Goal: Task Accomplishment & Management: Complete application form

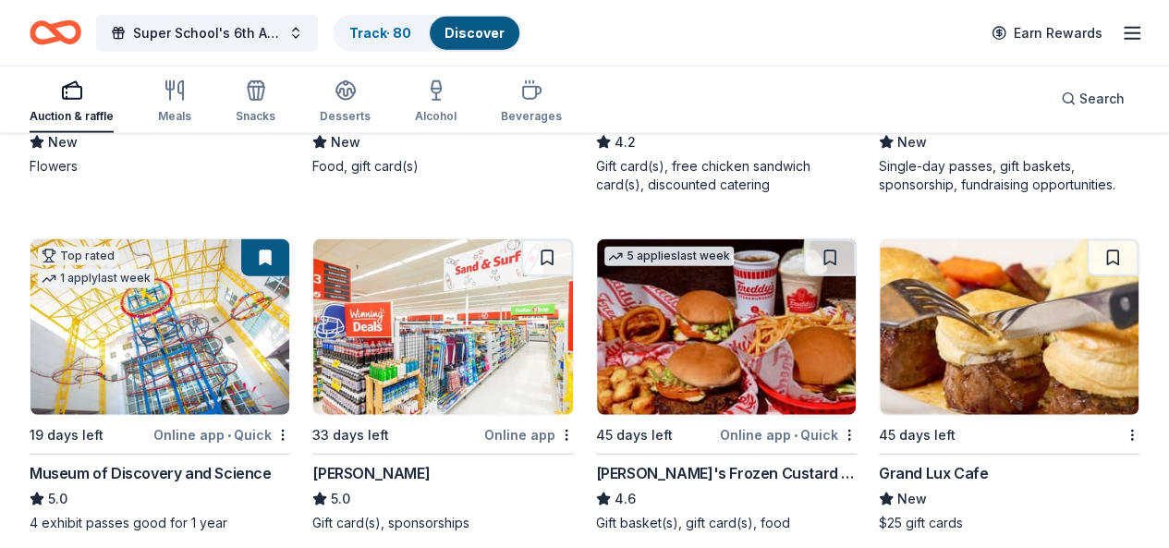
scroll to position [2218, 0]
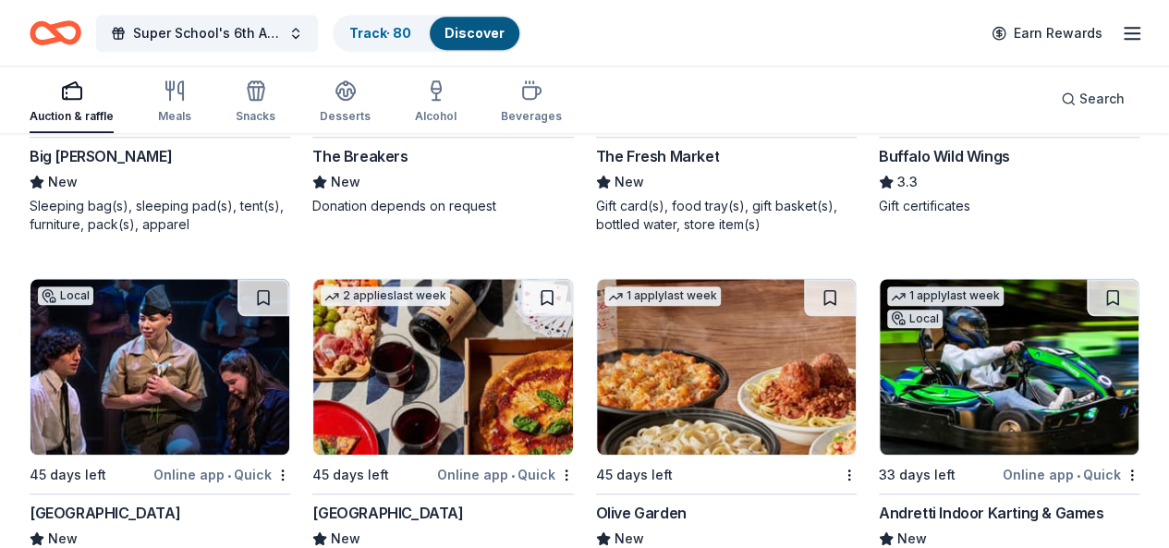
scroll to position [14718, 0]
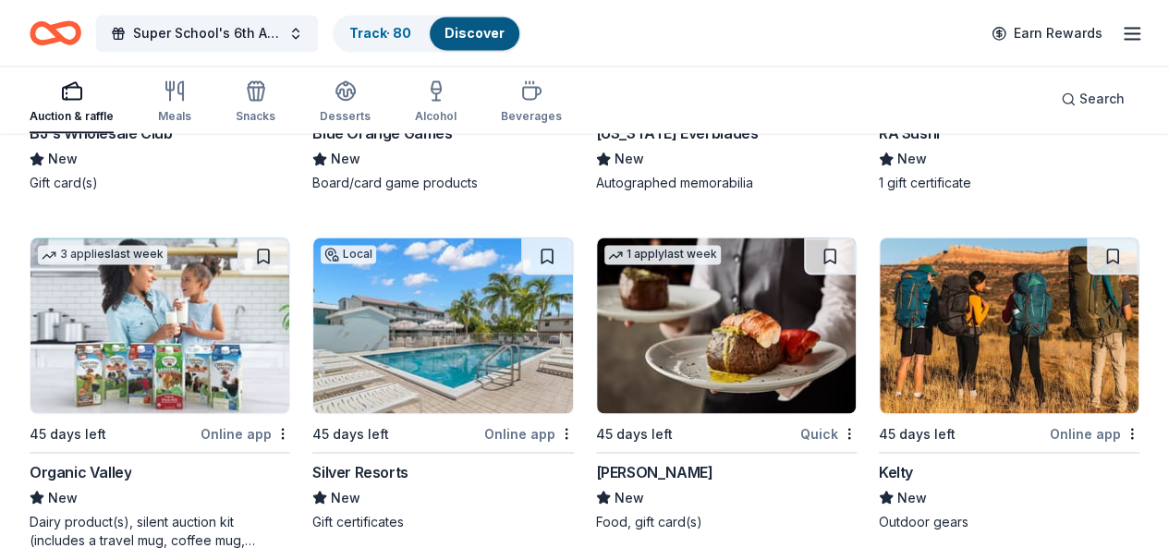
scroll to position [15412, 0]
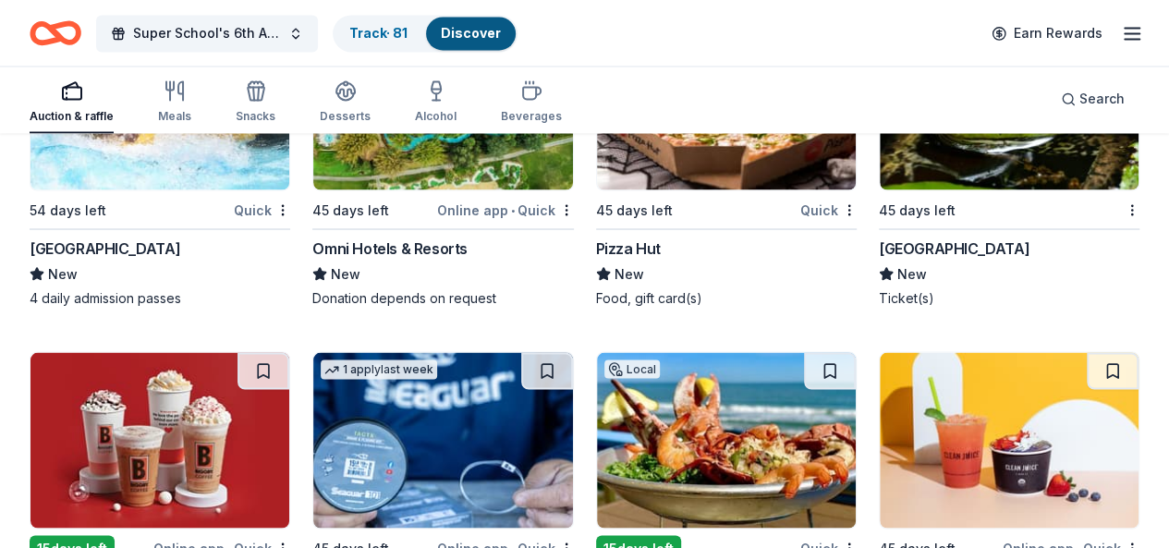
scroll to position [19124, 0]
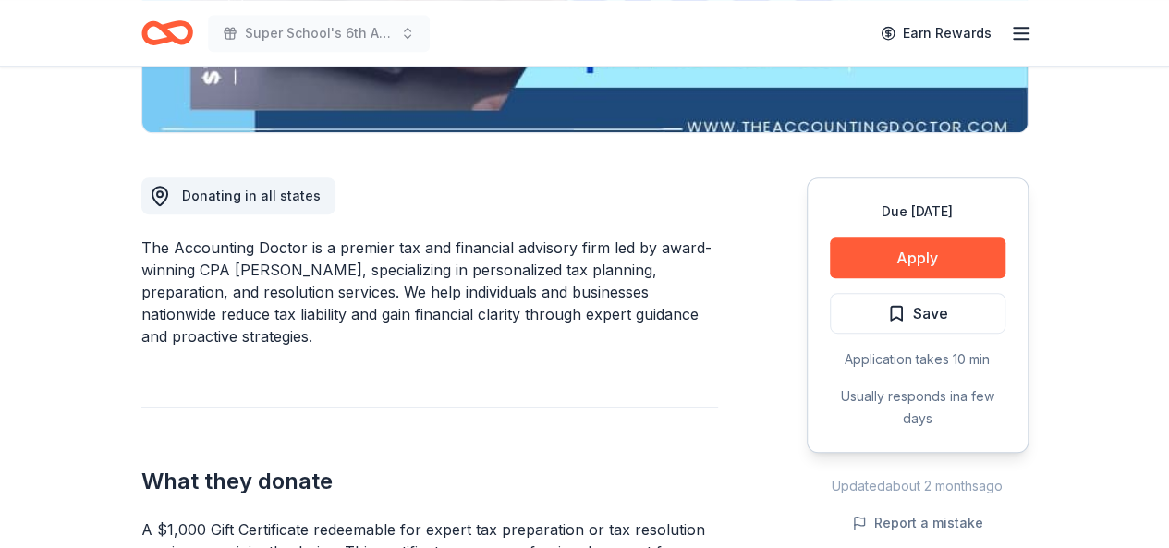
scroll to position [370, 0]
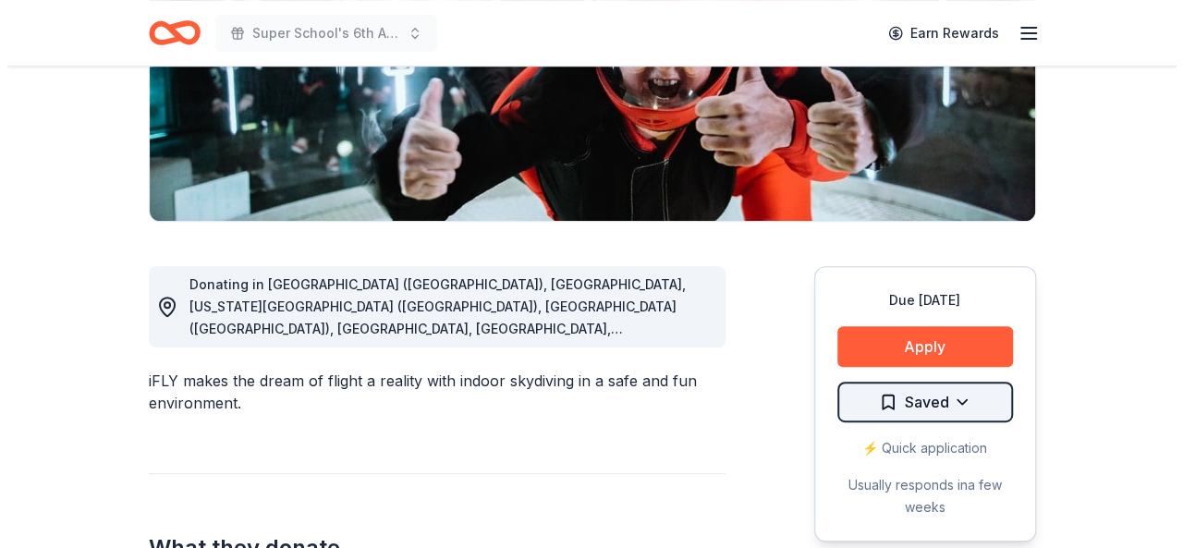
scroll to position [370, 0]
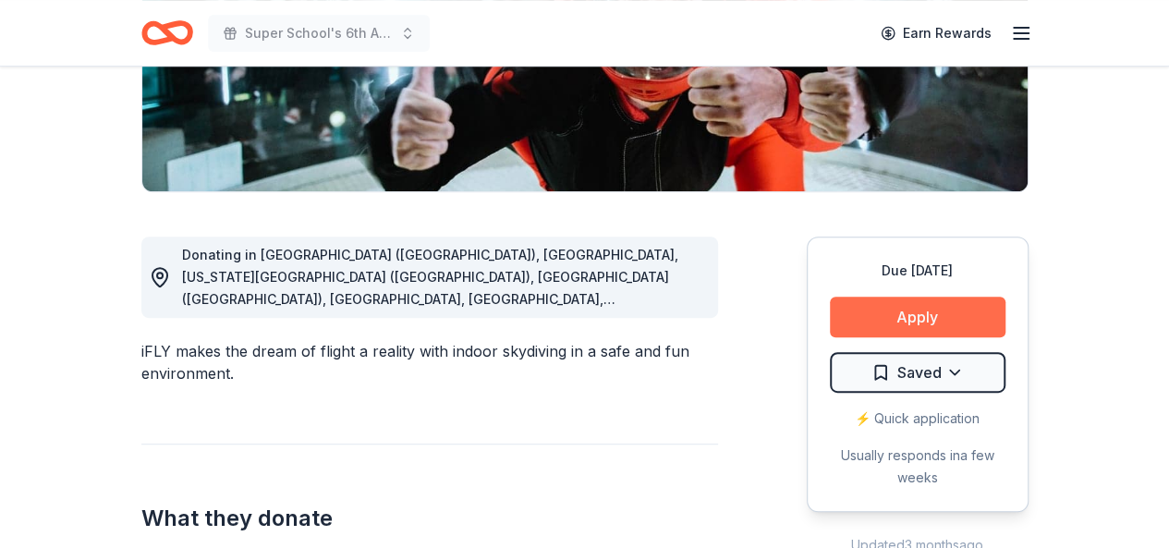
click at [842, 331] on button "Apply" at bounding box center [918, 317] width 176 height 41
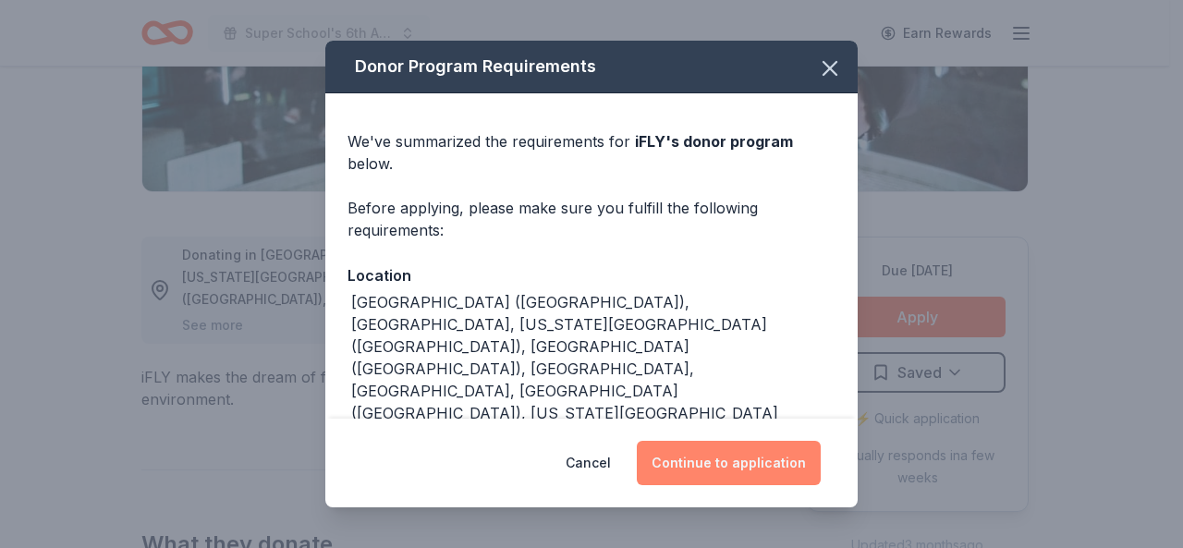
drag, startPoint x: 712, startPoint y: 437, endPoint x: 713, endPoint y: 446, distance: 9.3
click at [713, 446] on div "Cancel Continue to application" at bounding box center [591, 463] width 532 height 89
click at [713, 451] on button "Continue to application" at bounding box center [729, 463] width 184 height 44
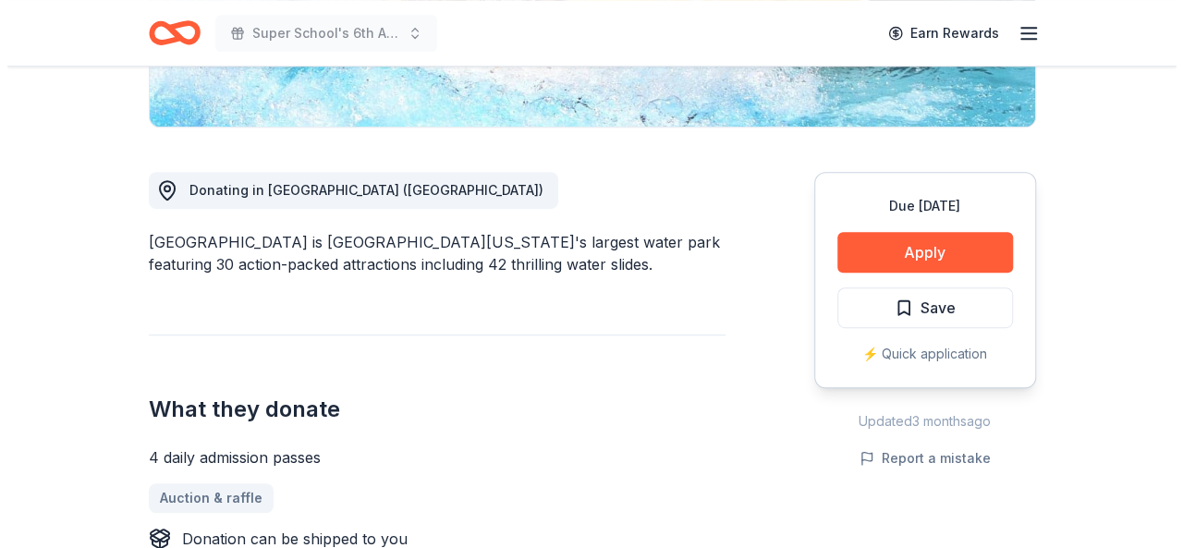
scroll to position [462, 0]
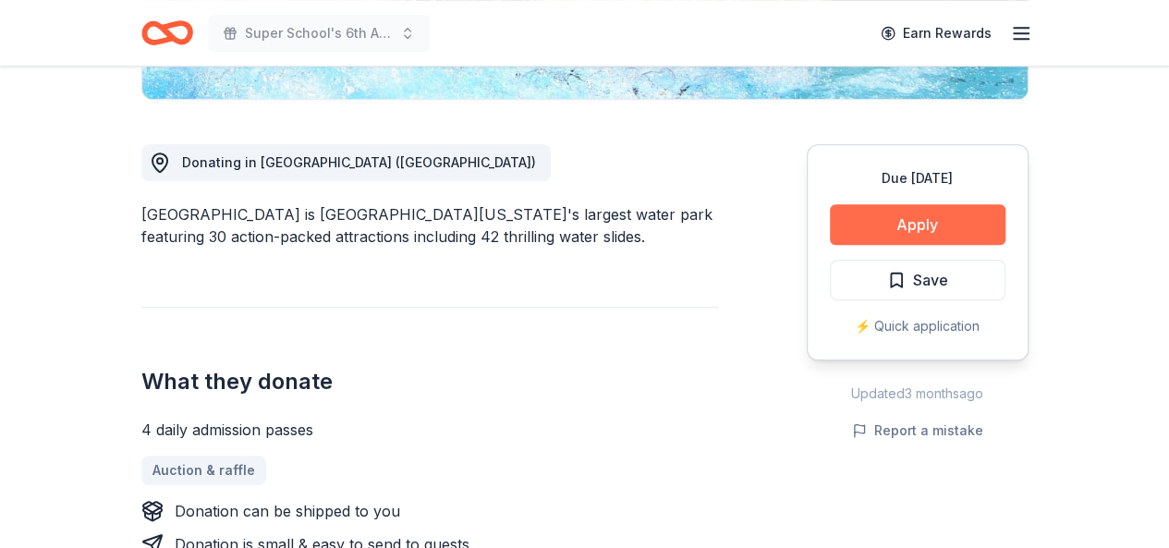
click at [964, 216] on button "Apply" at bounding box center [918, 224] width 176 height 41
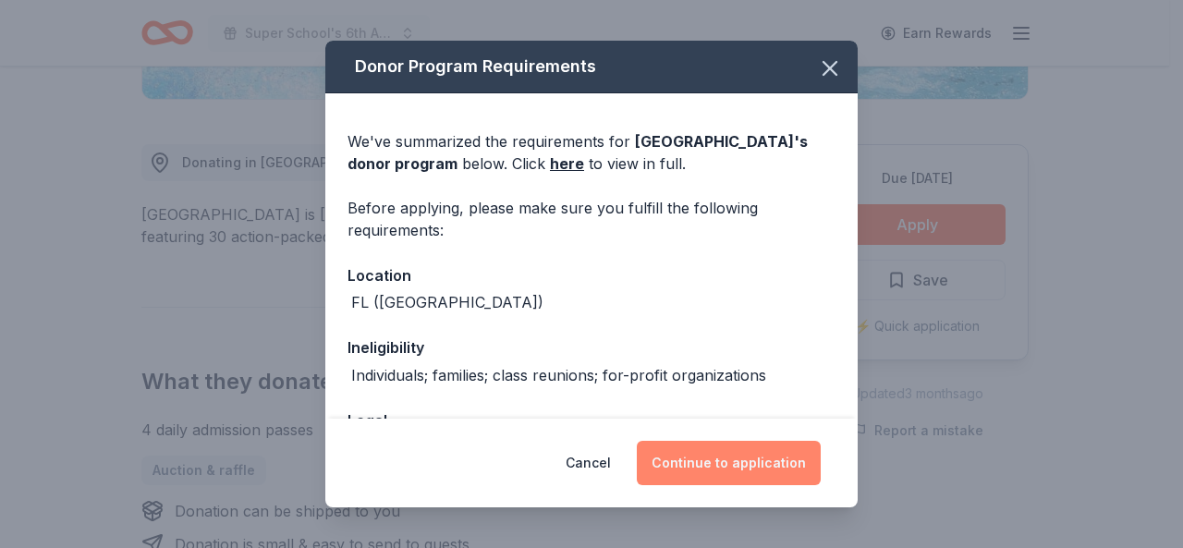
click at [743, 463] on button "Continue to application" at bounding box center [729, 463] width 184 height 44
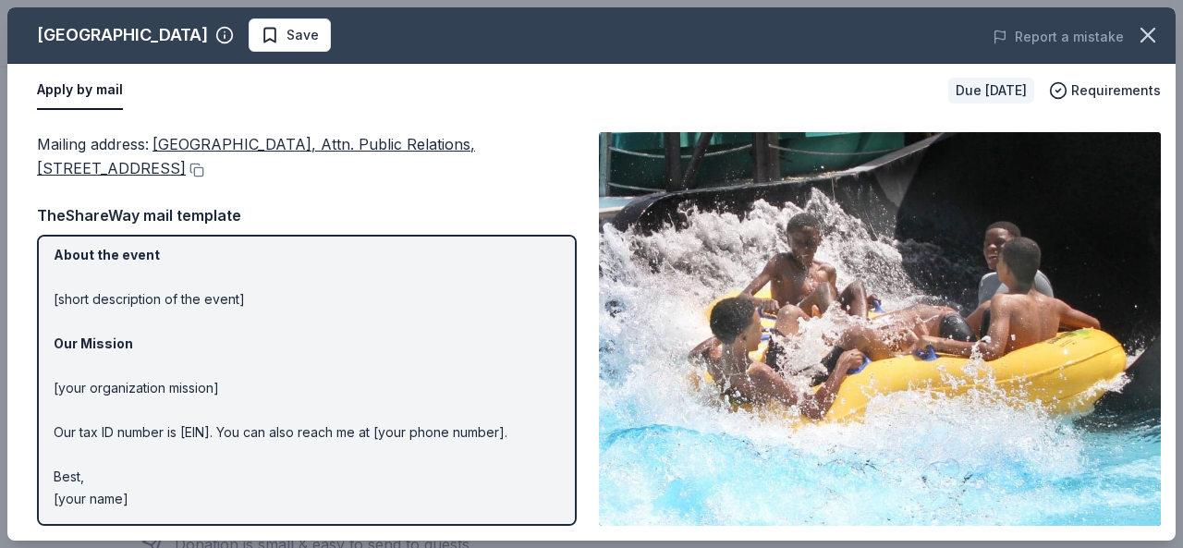
scroll to position [44, 0]
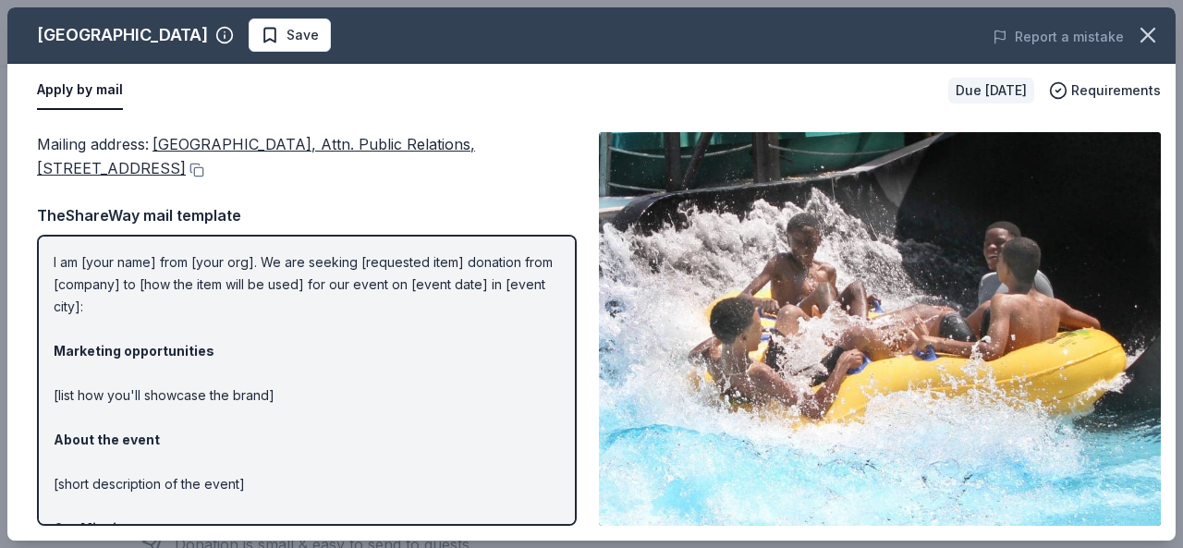
click at [287, 25] on span "Save" at bounding box center [303, 35] width 32 height 22
click at [314, 162] on div "Mailing address : Rapids Water Park, Attn. Public Relations, 6566 North Militar…" at bounding box center [307, 156] width 540 height 49
click at [314, 179] on div "Mailing address : Rapids Water Park, Attn. Public Relations, 6566 North Militar…" at bounding box center [307, 156] width 540 height 49
click at [319, 165] on div "Mailing address : Rapids Water Park, Attn. Public Relations, 6566 North Militar…" at bounding box center [307, 156] width 540 height 49
click at [204, 165] on button at bounding box center [195, 170] width 18 height 15
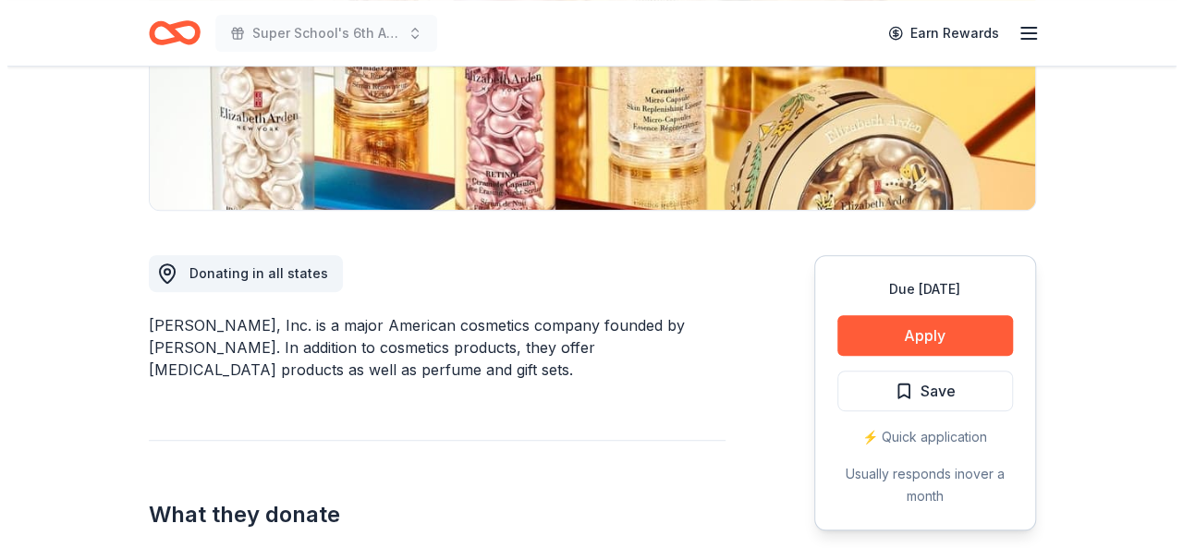
scroll to position [462, 0]
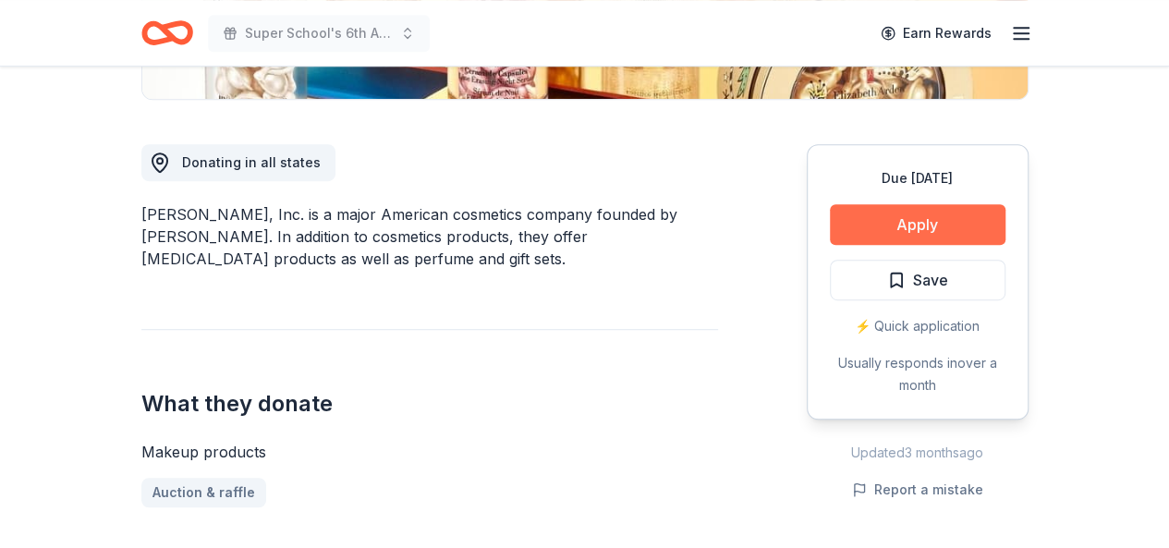
click at [880, 230] on button "Apply" at bounding box center [918, 224] width 176 height 41
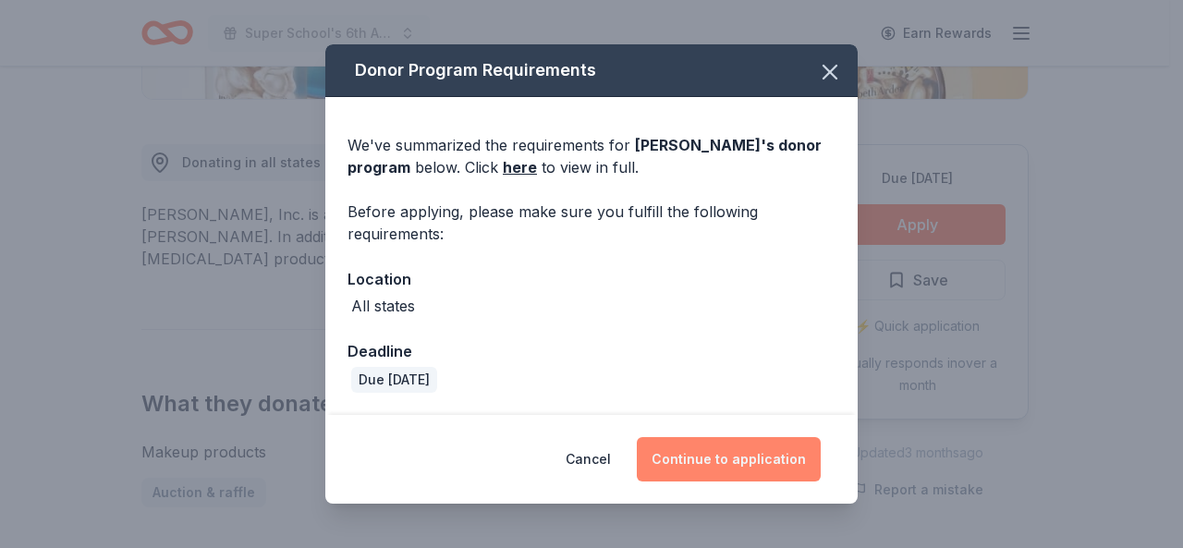
click at [735, 449] on button "Continue to application" at bounding box center [729, 459] width 184 height 44
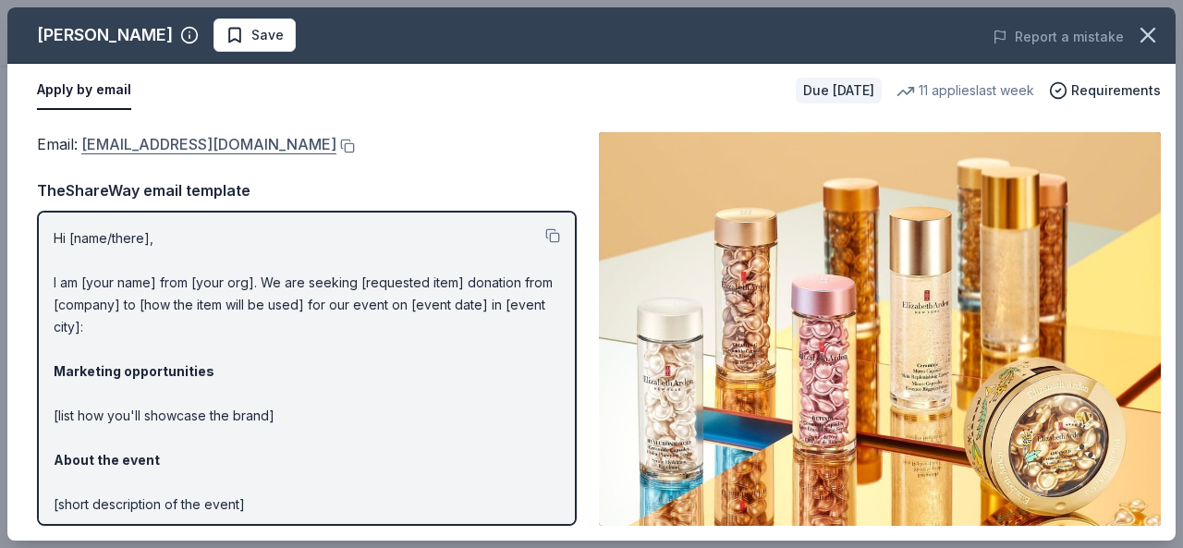
click at [238, 144] on link "publicrelations@elizabetharden.com" at bounding box center [208, 144] width 255 height 24
click at [353, 142] on button at bounding box center [345, 146] width 18 height 15
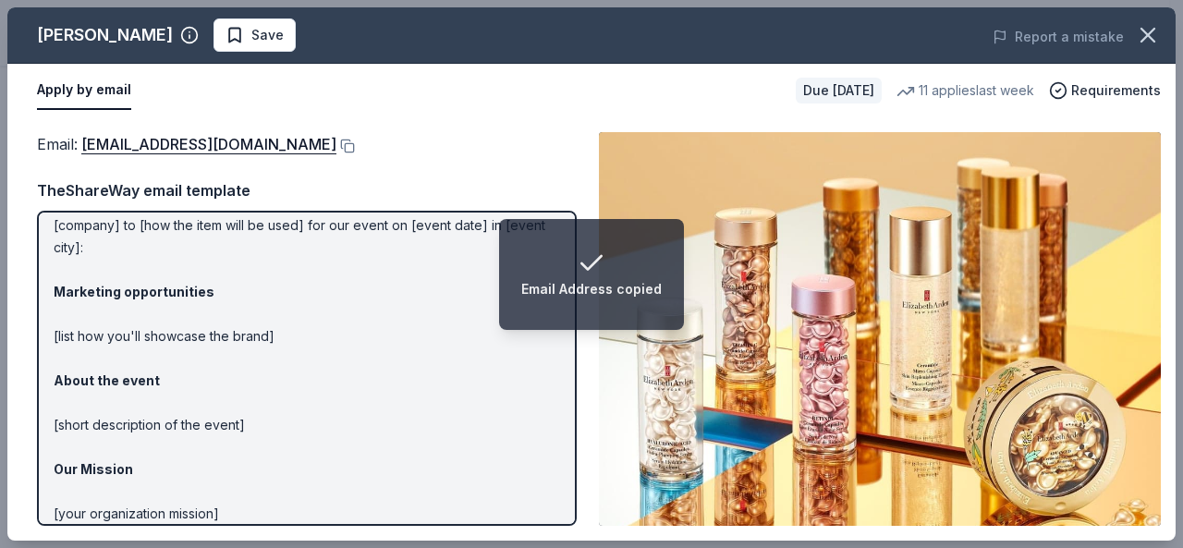
scroll to position [0, 0]
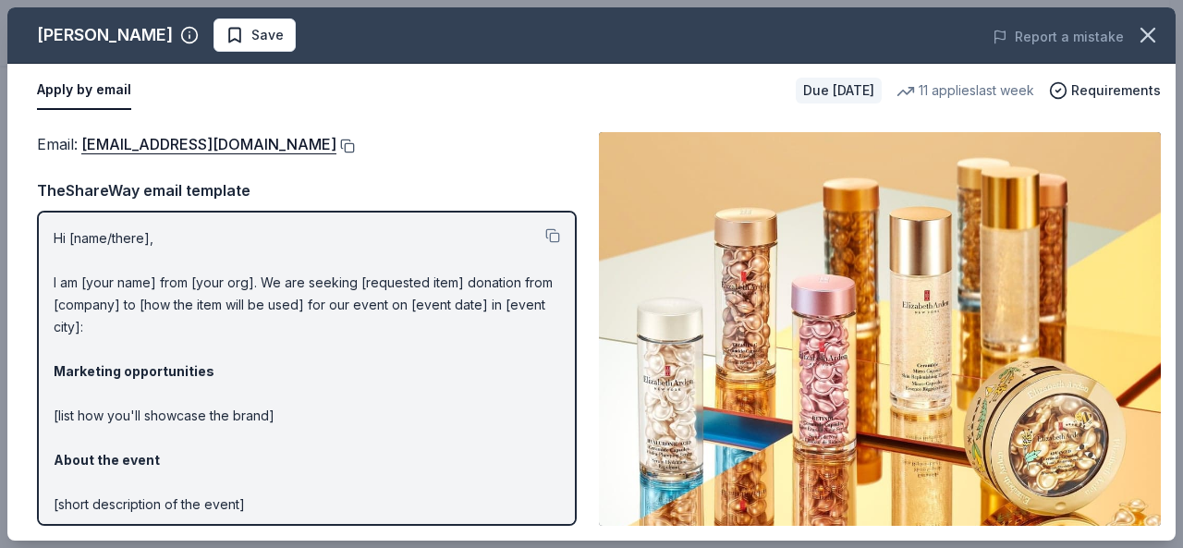
click at [353, 143] on button at bounding box center [345, 146] width 18 height 15
click at [253, 43] on span "Save" at bounding box center [267, 35] width 32 height 22
click at [1149, 43] on icon "button" at bounding box center [1148, 35] width 26 height 26
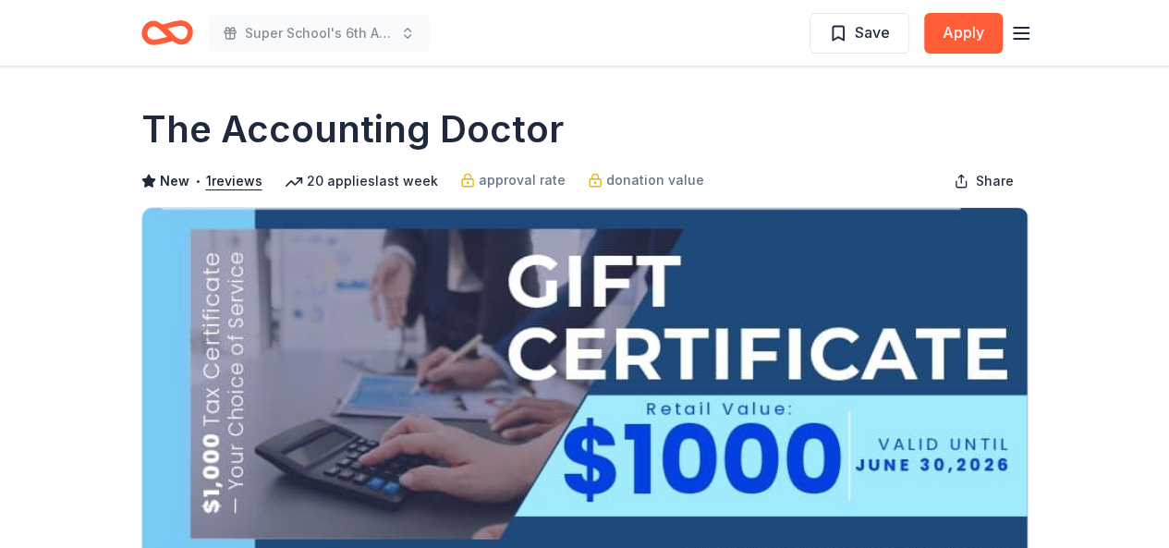
click at [161, 26] on icon "Home" at bounding box center [175, 32] width 29 height 18
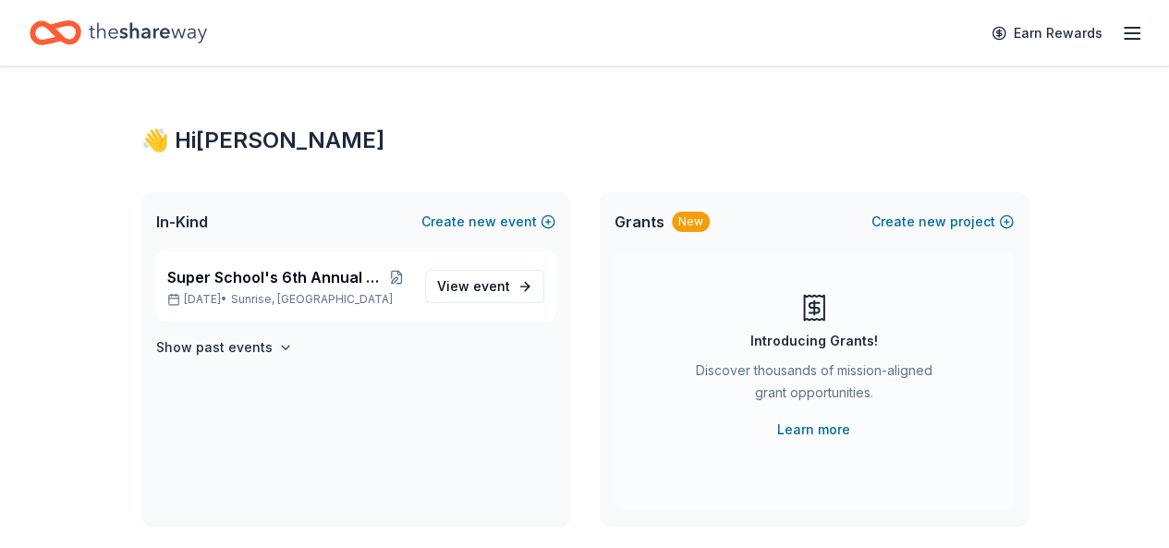
click at [350, 38] on div "Earn Rewards" at bounding box center [585, 32] width 1110 height 43
click at [299, 300] on span "Sunrise, FL" at bounding box center [312, 299] width 162 height 15
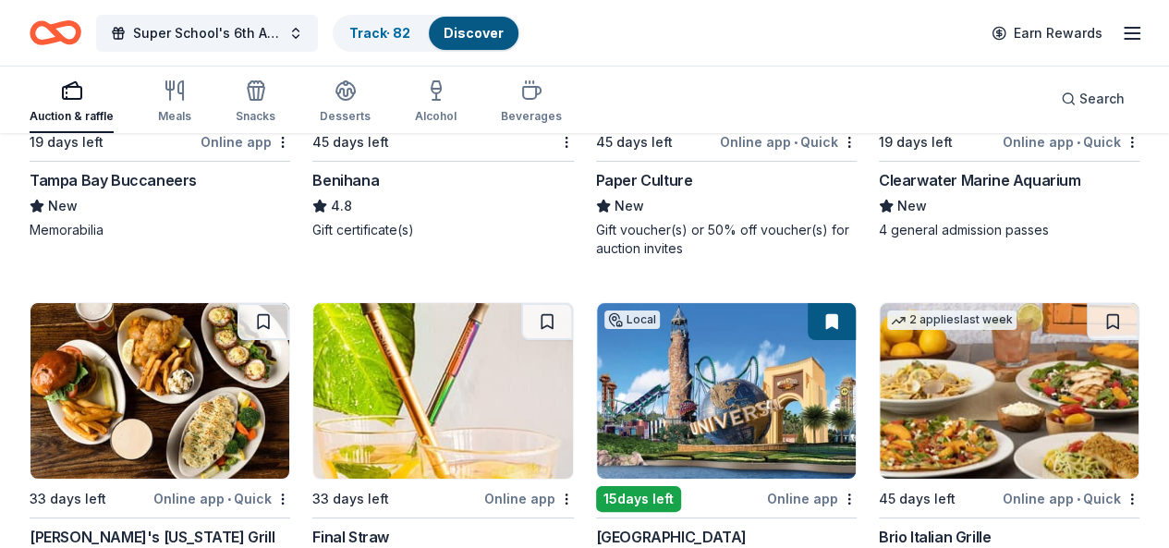
scroll to position [14004, 0]
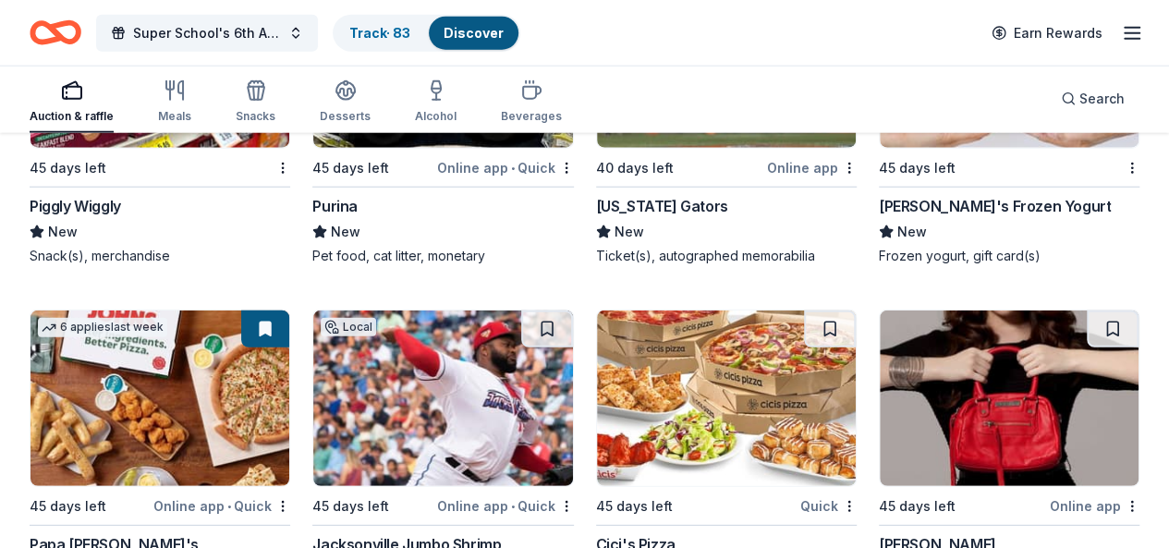
scroll to position [16494, 0]
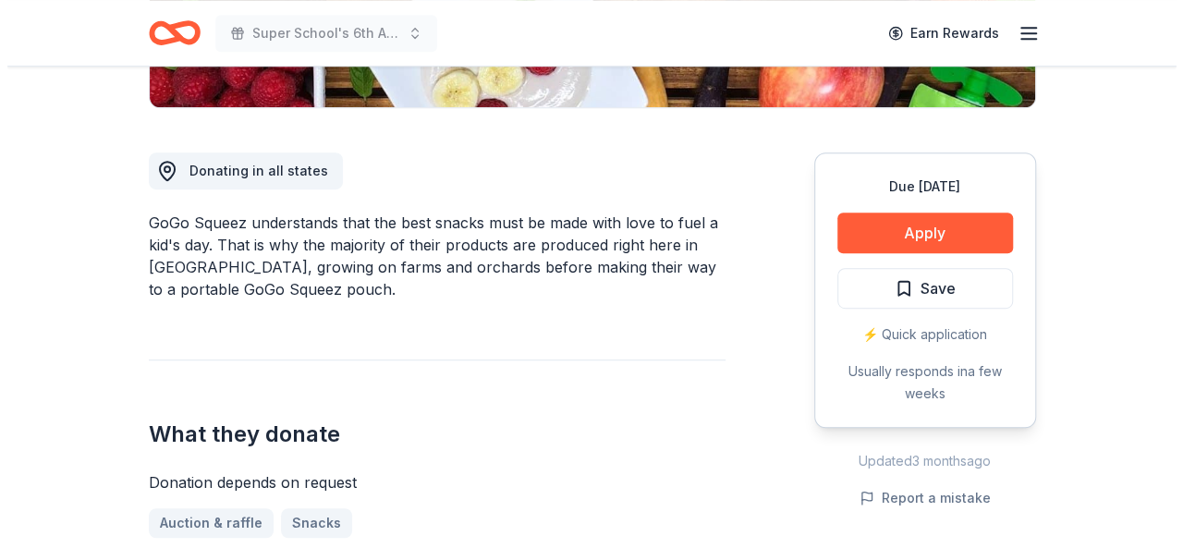
scroll to position [462, 0]
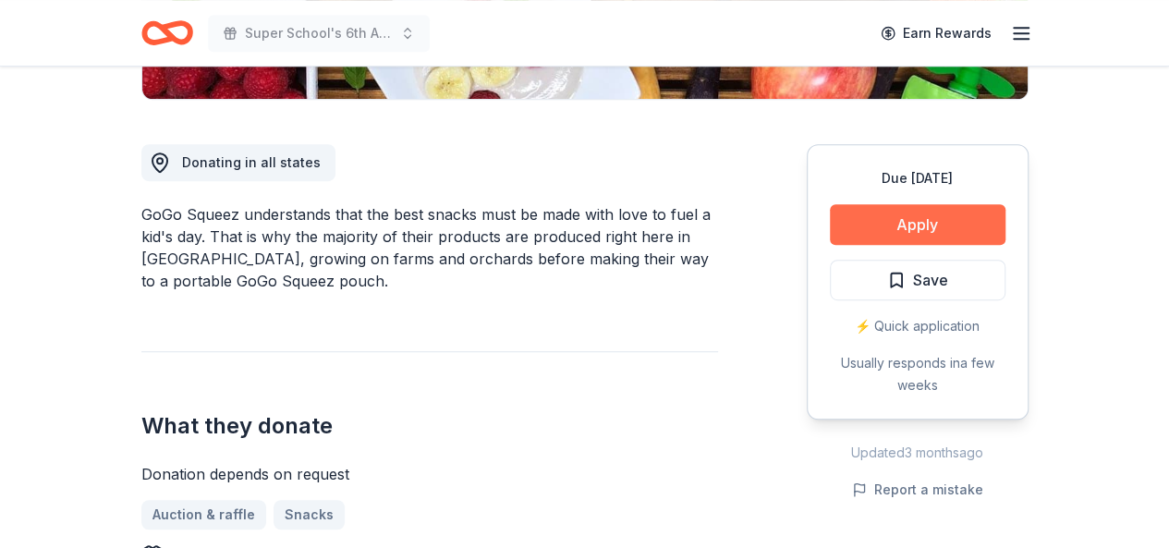
click at [915, 226] on button "Apply" at bounding box center [918, 224] width 176 height 41
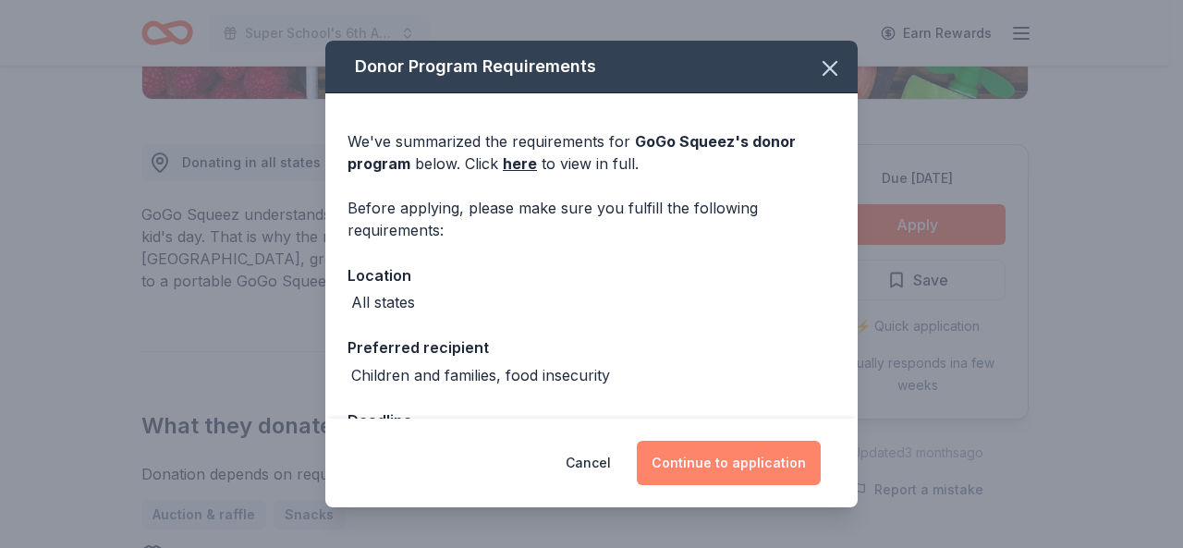
click at [724, 476] on button "Continue to application" at bounding box center [729, 463] width 184 height 44
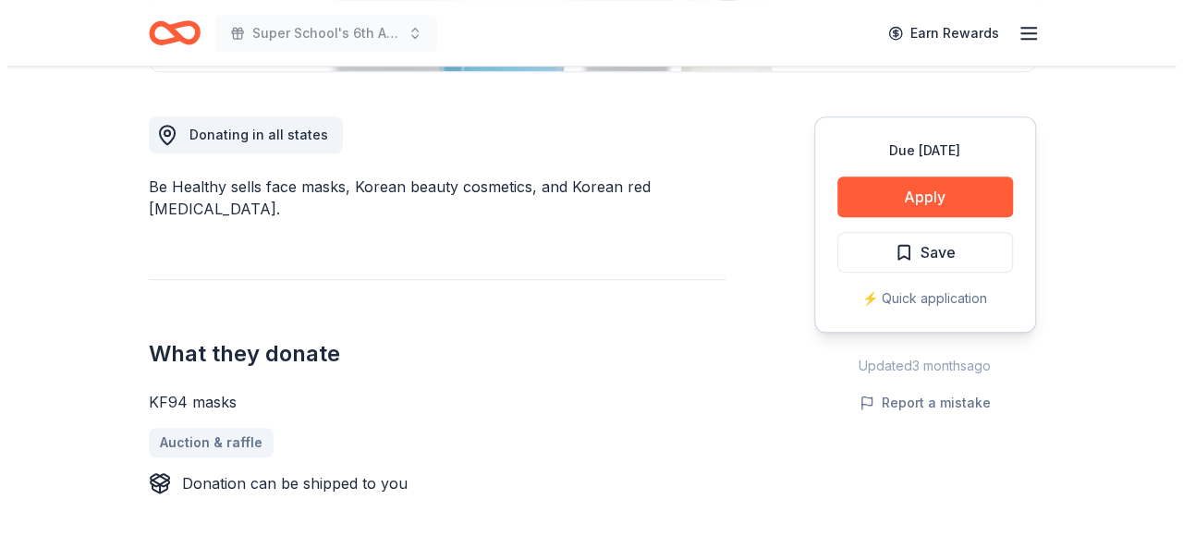
scroll to position [462, 0]
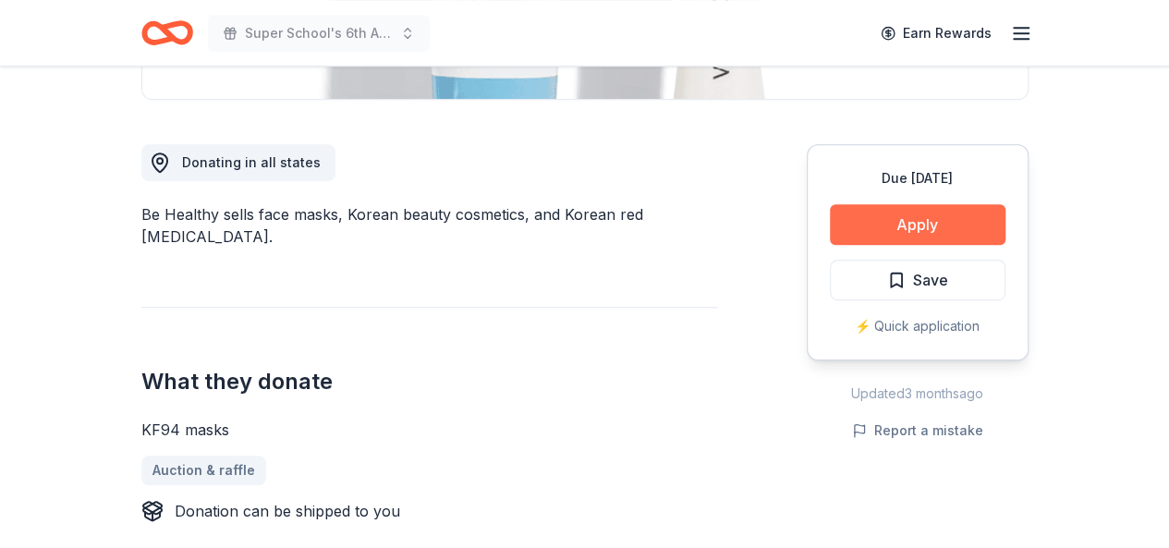
click at [937, 227] on button "Apply" at bounding box center [918, 224] width 176 height 41
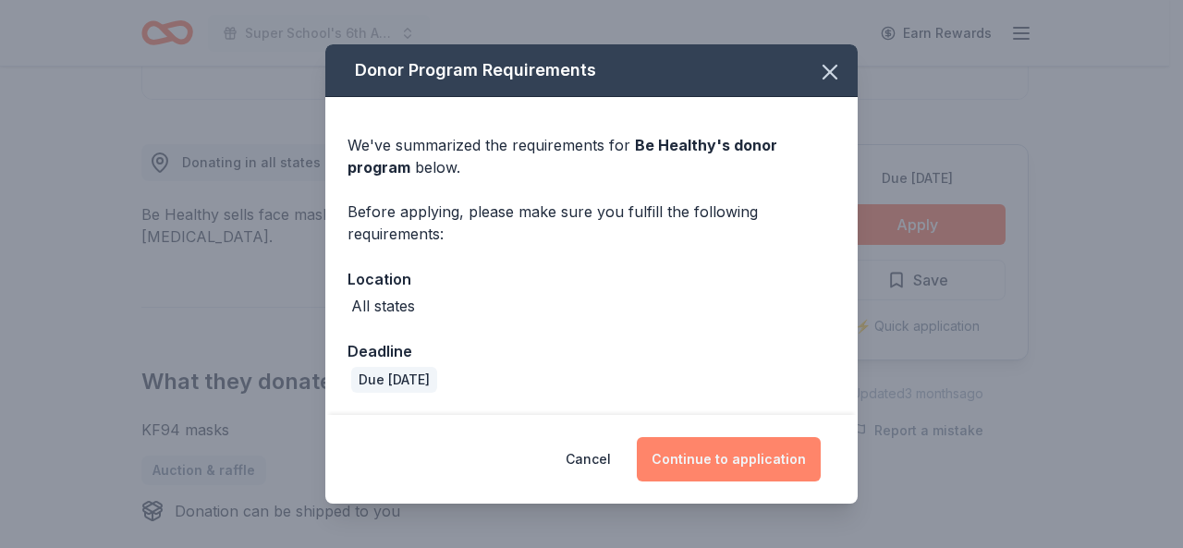
click at [742, 470] on button "Continue to application" at bounding box center [729, 459] width 184 height 44
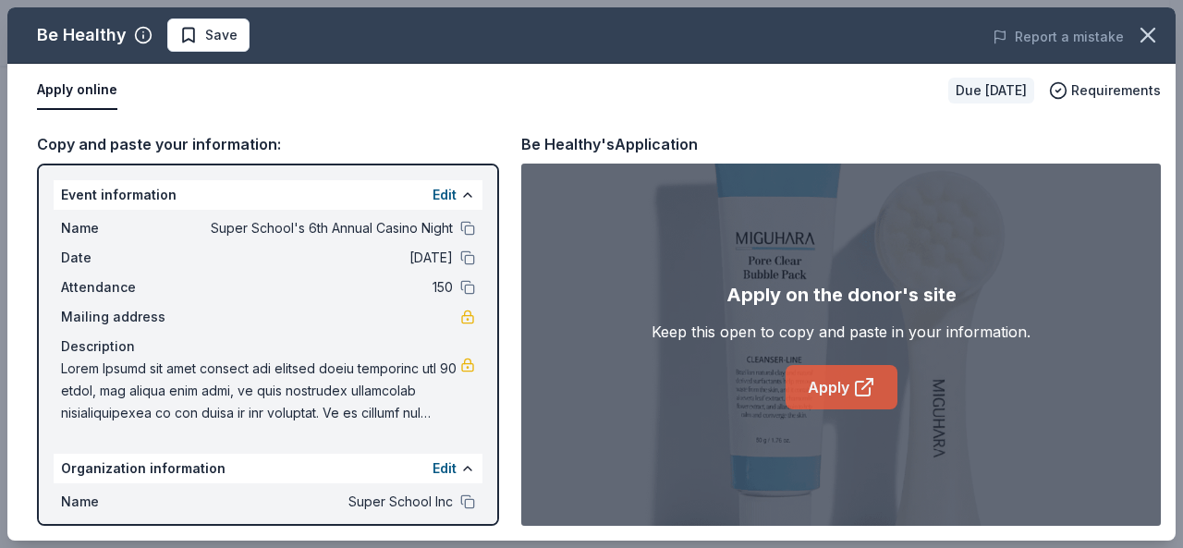
click at [802, 386] on link "Apply" at bounding box center [842, 387] width 112 height 44
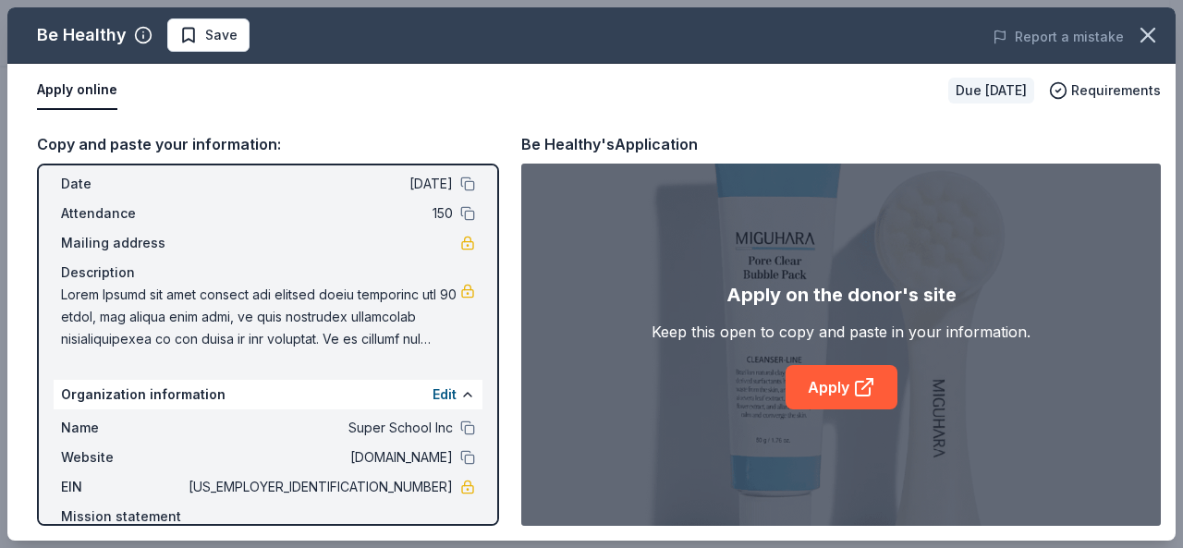
scroll to position [166, 0]
